Goal: Task Accomplishment & Management: Manage account settings

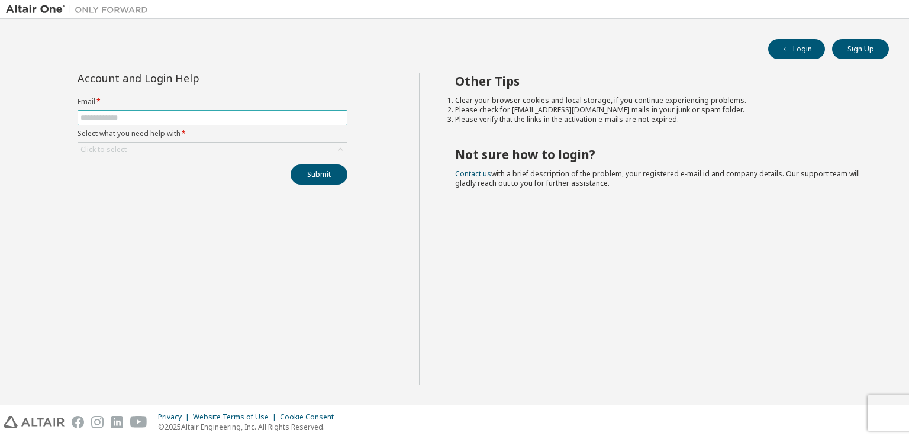
click at [144, 120] on input "text" at bounding box center [212, 117] width 264 height 9
paste input "**********"
type input "**********"
click at [331, 171] on button "Submit" at bounding box center [319, 175] width 57 height 20
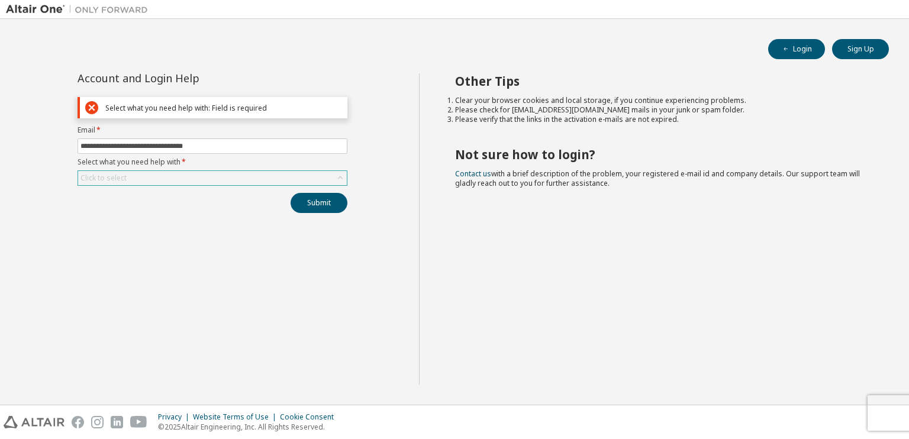
click at [174, 174] on div "Click to select" at bounding box center [212, 178] width 269 height 14
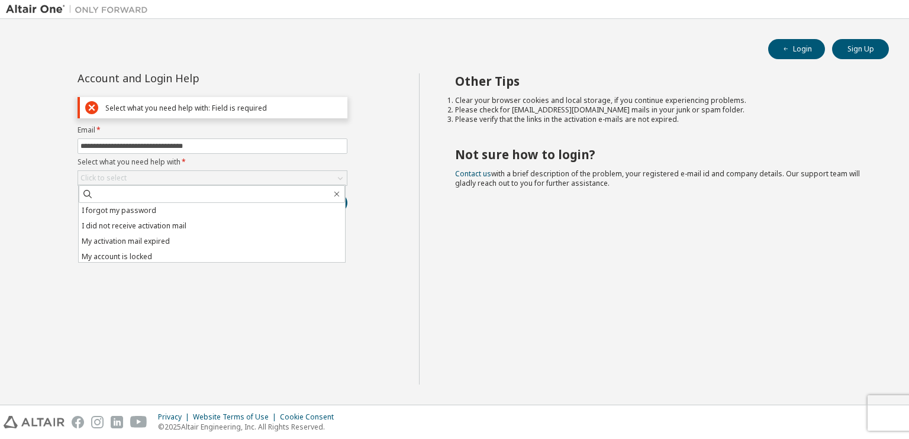
click at [123, 204] on li "I forgot my password" at bounding box center [212, 210] width 266 height 15
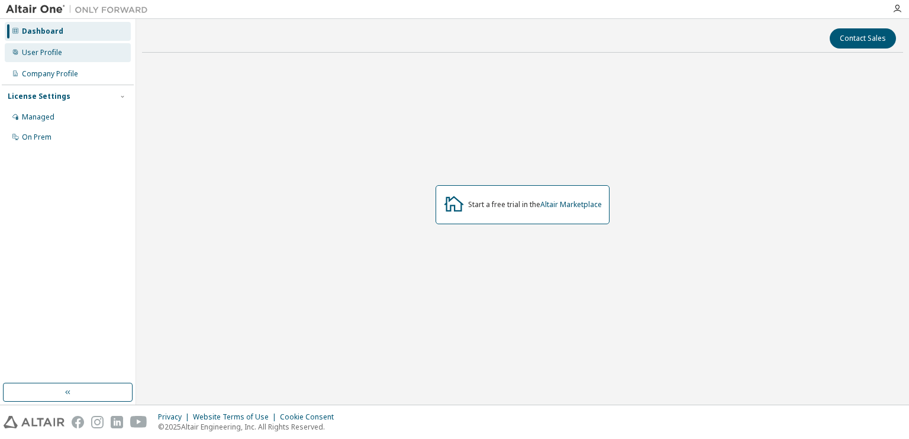
click at [47, 56] on div "User Profile" at bounding box center [42, 52] width 40 height 9
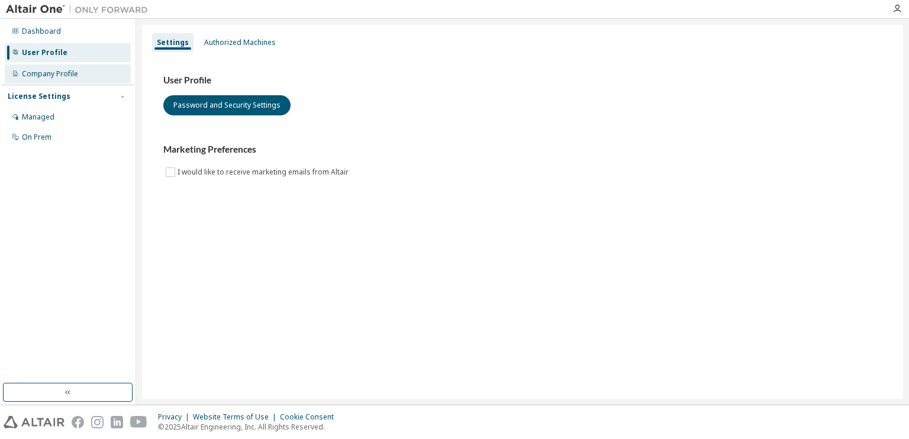
click at [56, 70] on div "Company Profile" at bounding box center [50, 73] width 56 height 9
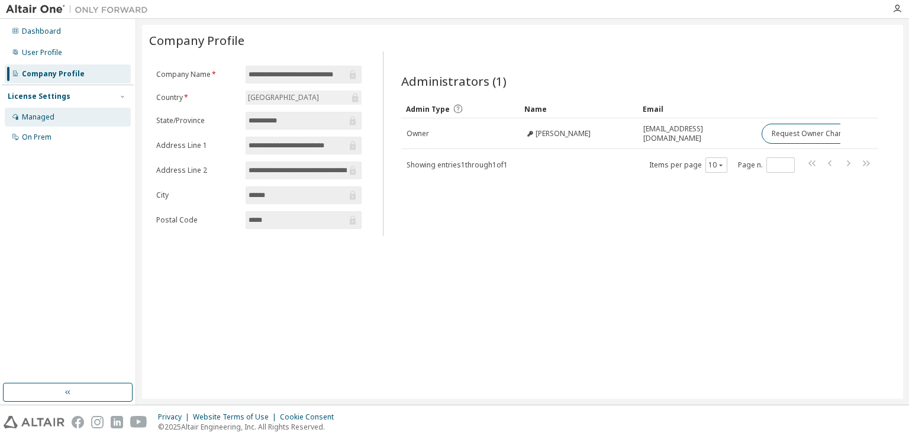
click at [47, 120] on div "Managed" at bounding box center [38, 116] width 33 height 9
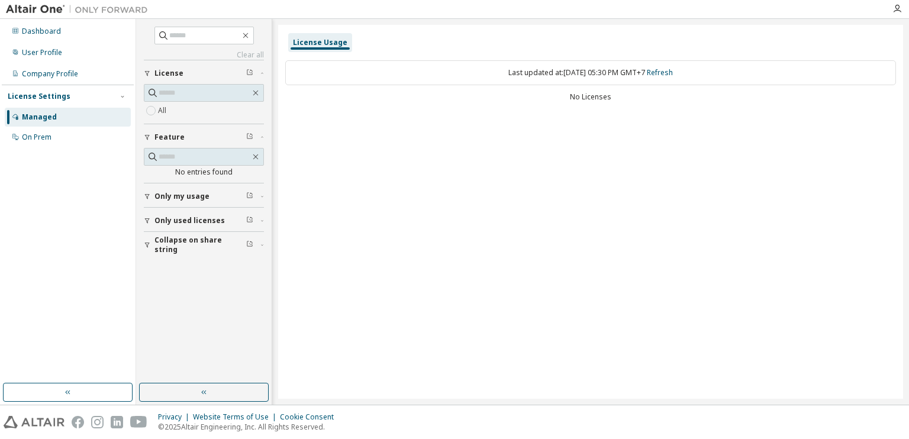
click at [51, 120] on div "Managed" at bounding box center [39, 116] width 35 height 9
click at [37, 136] on div "On Prem" at bounding box center [37, 137] width 30 height 9
